Goal: Task Accomplishment & Management: Use online tool/utility

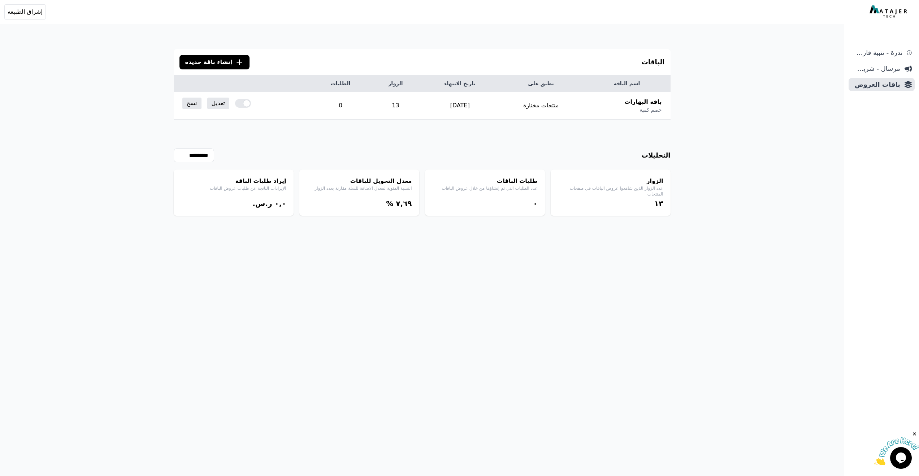
click at [803, 146] on div "الباقات .cls-1{fill:none;stroke:#fff;stroke-linecap:round;stroke-linejoin:round…" at bounding box center [422, 255] width 844 height 510
